Goal: Information Seeking & Learning: Learn about a topic

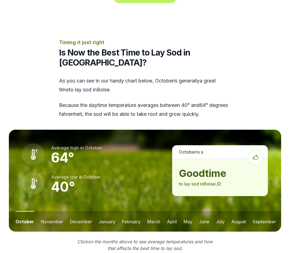
scroll to position [682, 0]
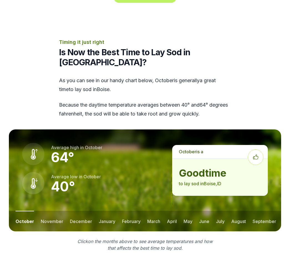
click at [51, 211] on button "november" at bounding box center [52, 221] width 22 height 21
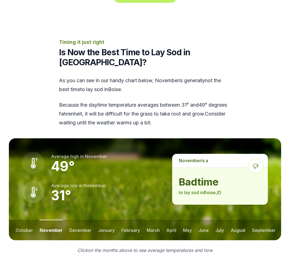
click at [82, 219] on button "december" at bounding box center [80, 229] width 22 height 21
click at [107, 219] on button "january" at bounding box center [106, 229] width 17 height 21
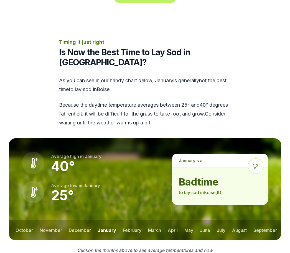
click at [128, 219] on button "february" at bounding box center [132, 229] width 19 height 21
click at [156, 219] on button "march" at bounding box center [154, 229] width 13 height 21
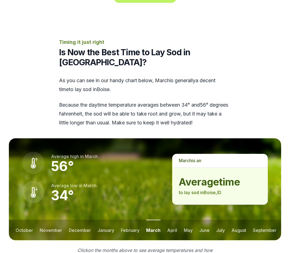
click at [172, 219] on button "april" at bounding box center [172, 229] width 10 height 21
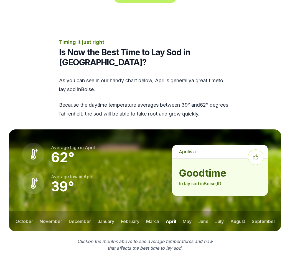
click at [151, 211] on button "march" at bounding box center [152, 221] width 13 height 21
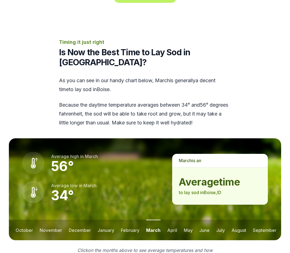
click at [172, 219] on button "april" at bounding box center [172, 229] width 10 height 21
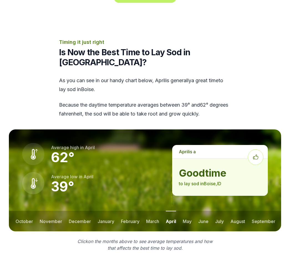
click at [188, 211] on button "may" at bounding box center [187, 221] width 9 height 21
click at [206, 211] on button "june" at bounding box center [204, 221] width 10 height 21
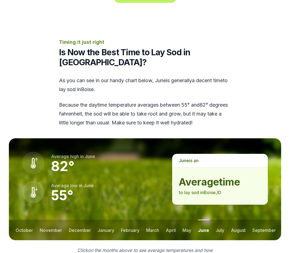
click at [222, 219] on button "july" at bounding box center [220, 229] width 9 height 21
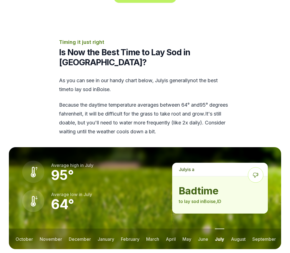
click at [241, 228] on button "august" at bounding box center [238, 238] width 15 height 21
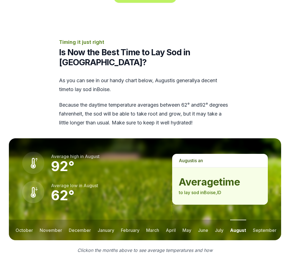
click at [263, 219] on button "september" at bounding box center [265, 229] width 24 height 21
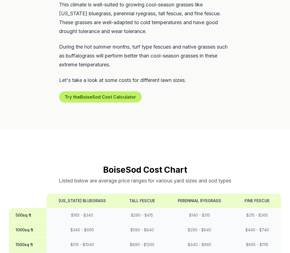
scroll to position [344, 0]
